Goal: Transaction & Acquisition: Purchase product/service

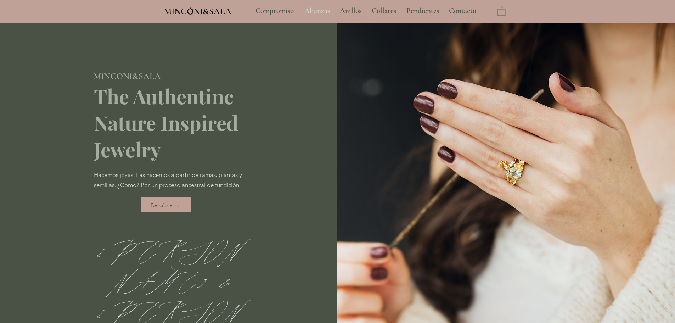
click at [324, 9] on p "Alianzas" at bounding box center [317, 11] width 33 height 18
type input "**********"
select select "**********"
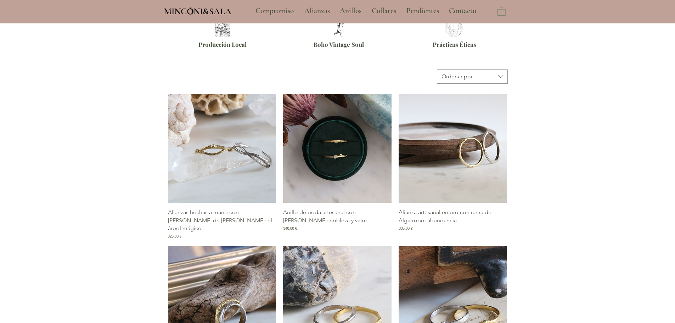
type input "**********"
select select "**********"
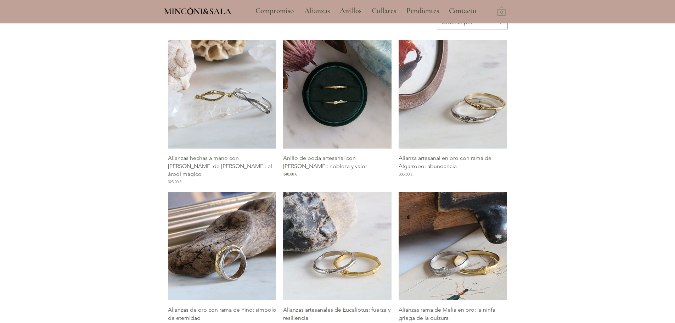
scroll to position [390, 0]
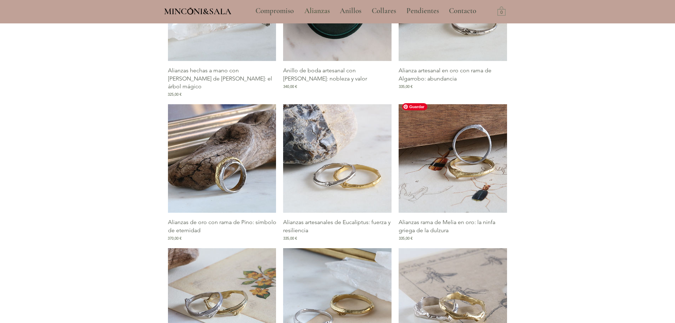
click at [485, 184] on img "Galería de Alianzas rama de Melia en oro: la ninfa griega de la dulzura" at bounding box center [452, 158] width 108 height 108
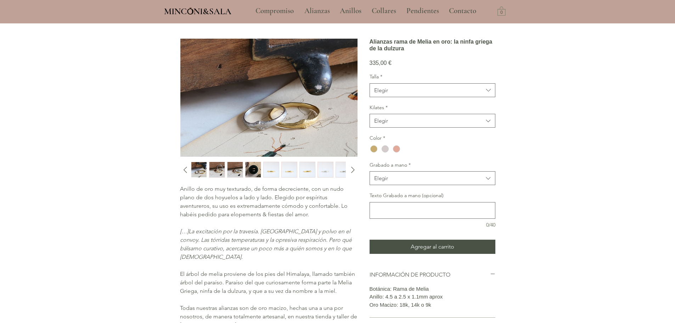
scroll to position [35, 0]
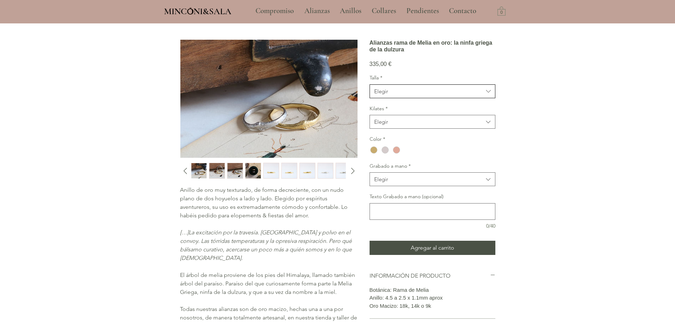
click at [459, 95] on span "Elegir" at bounding box center [428, 90] width 109 height 7
click at [428, 116] on div "8" at bounding box center [432, 109] width 125 height 13
click at [421, 125] on span "Elegir" at bounding box center [428, 121] width 109 height 7
click at [411, 143] on span "18kt" at bounding box center [432, 139] width 117 height 7
click at [373, 153] on div "main content" at bounding box center [373, 149] width 7 height 7
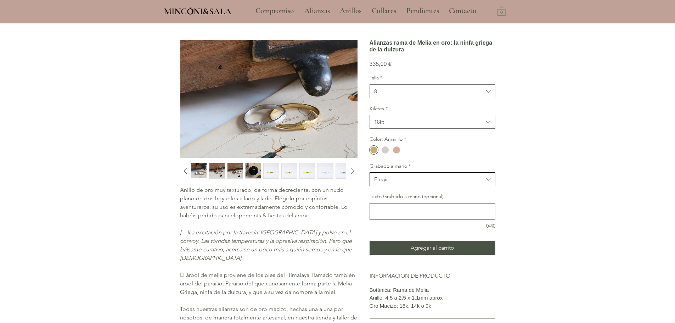
click at [437, 183] on span "Elegir" at bounding box center [428, 178] width 109 height 7
click at [521, 171] on div "main content" at bounding box center [337, 199] width 675 height 423
click at [407, 183] on span "Elegir" at bounding box center [428, 178] width 109 height 7
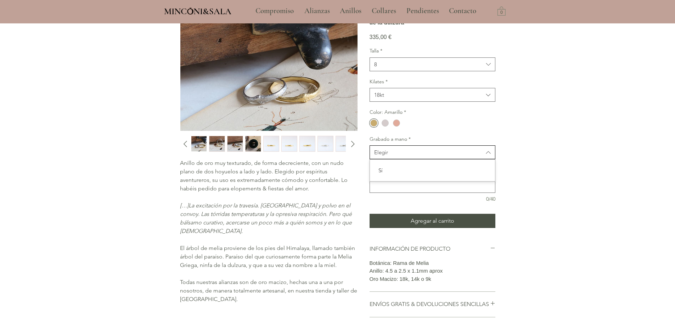
scroll to position [106, 0]
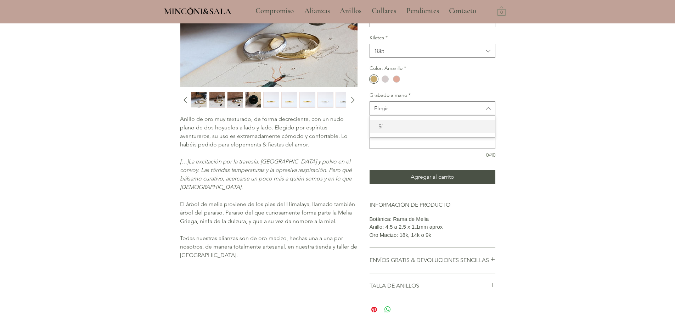
click at [401, 130] on span "Sí" at bounding box center [432, 126] width 117 height 7
click at [459, 112] on span "Sí" at bounding box center [428, 107] width 109 height 7
click at [420, 133] on div "Sí" at bounding box center [432, 126] width 125 height 13
click at [563, 131] on div "main content" at bounding box center [337, 128] width 675 height 423
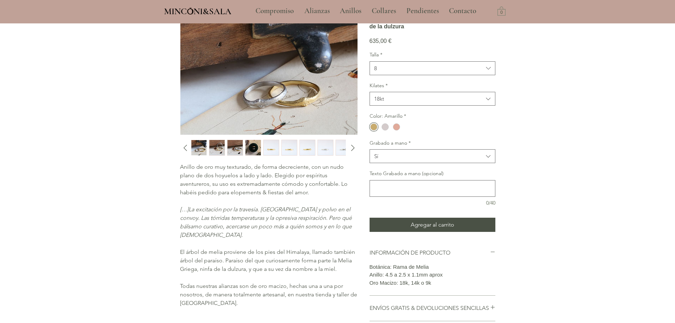
scroll to position [0, 0]
